Goal: Navigation & Orientation: Find specific page/section

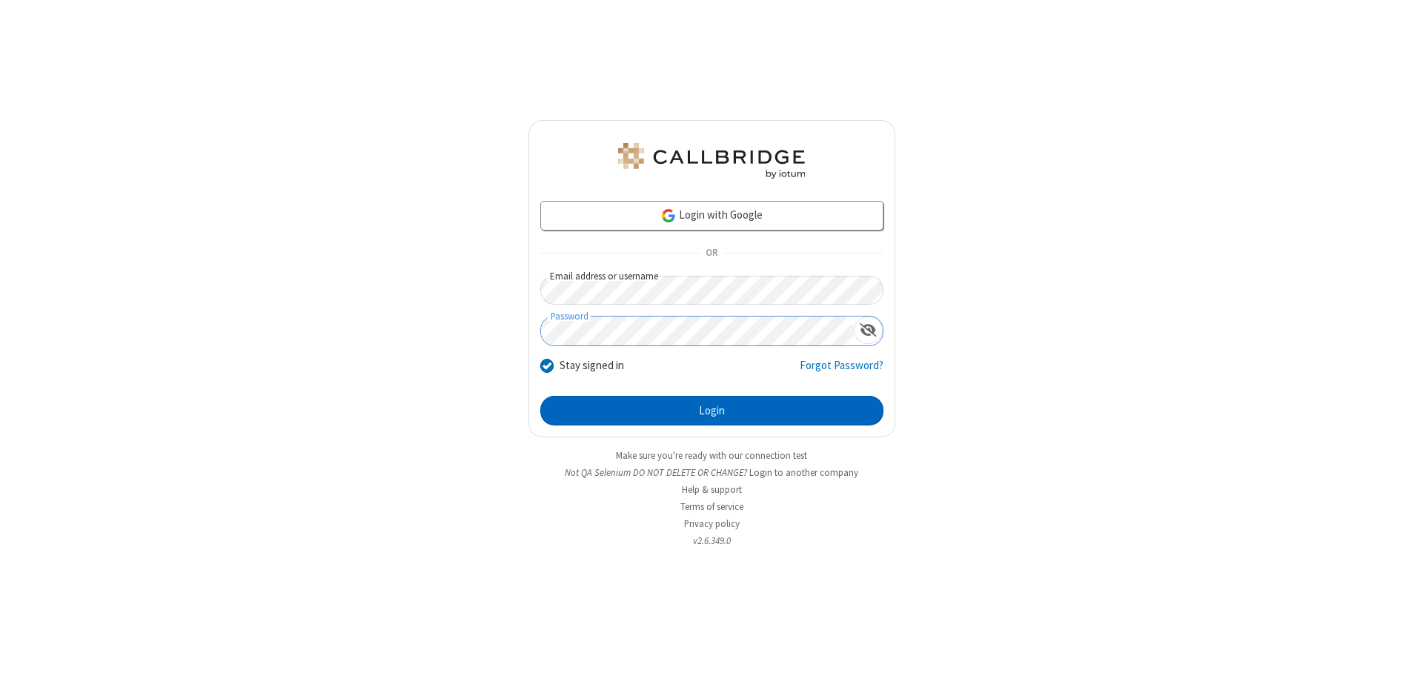
click at [712, 411] on button "Login" at bounding box center [711, 411] width 343 height 30
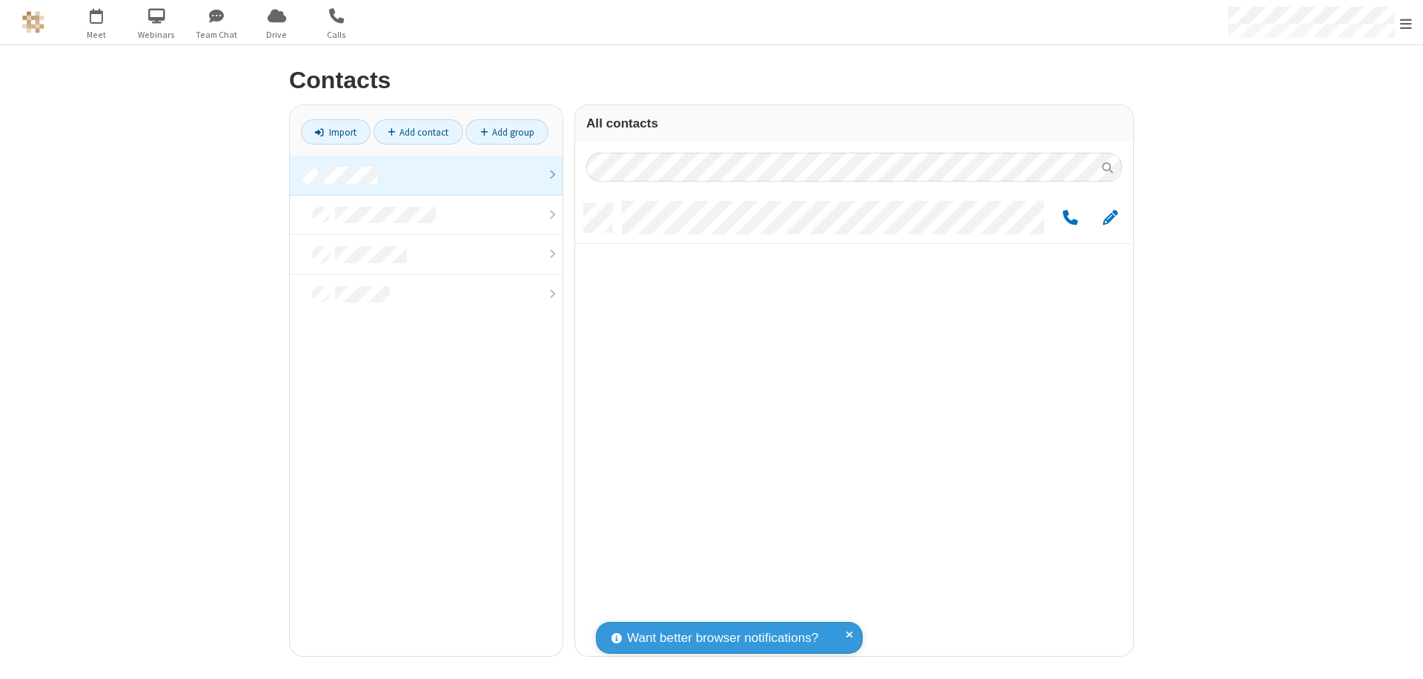
scroll to position [452, 547]
click at [426, 175] on link at bounding box center [426, 176] width 273 height 40
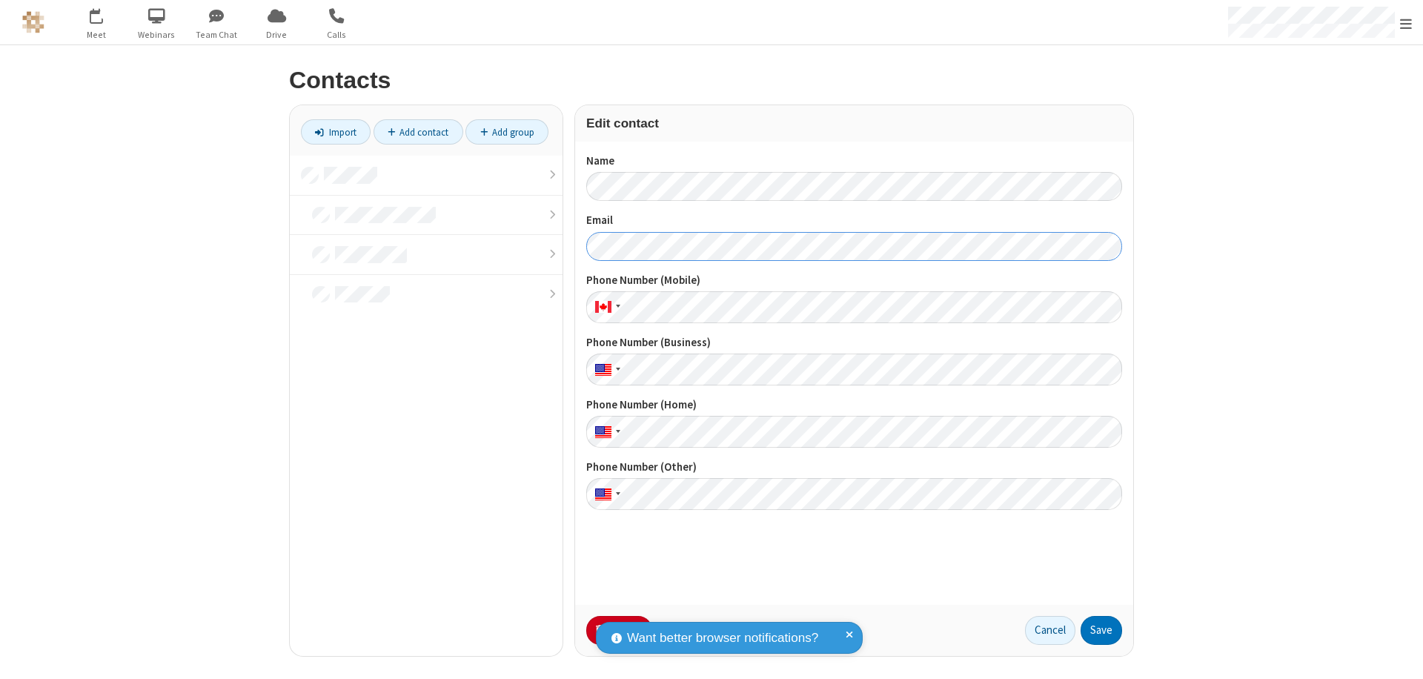
click at [1102, 630] on button "Save" at bounding box center [1102, 631] width 42 height 30
